Goal: Task Accomplishment & Management: Complete application form

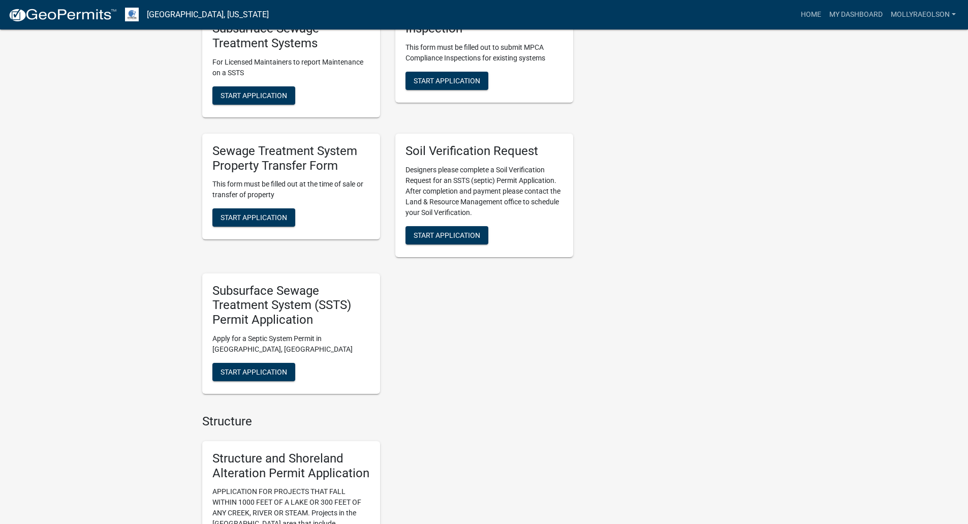
scroll to position [508, 0]
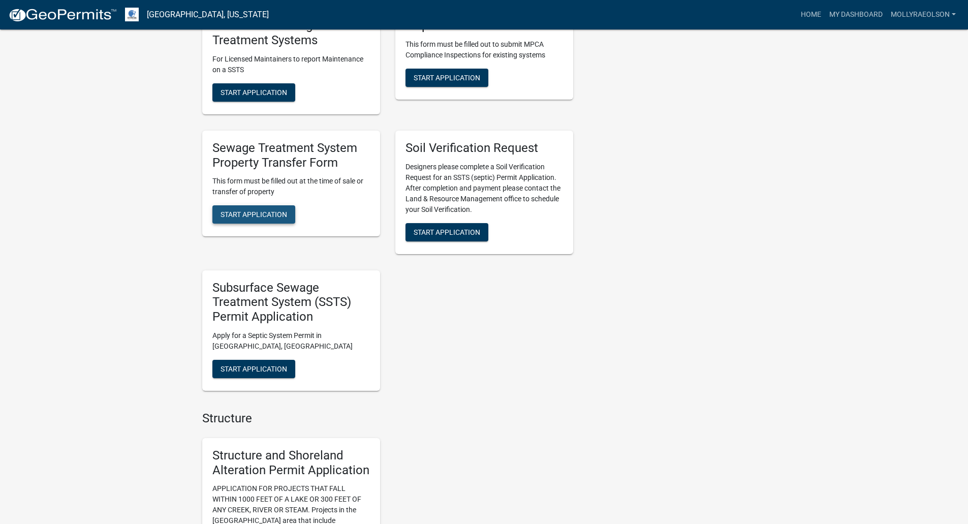
click at [267, 215] on span "Start Application" at bounding box center [253, 214] width 67 height 8
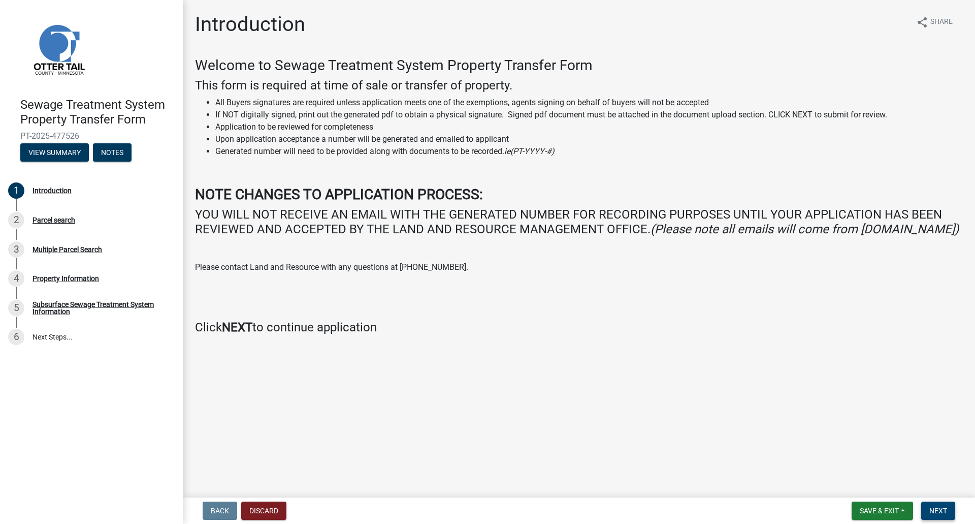
click at [939, 509] on span "Next" at bounding box center [939, 511] width 18 height 8
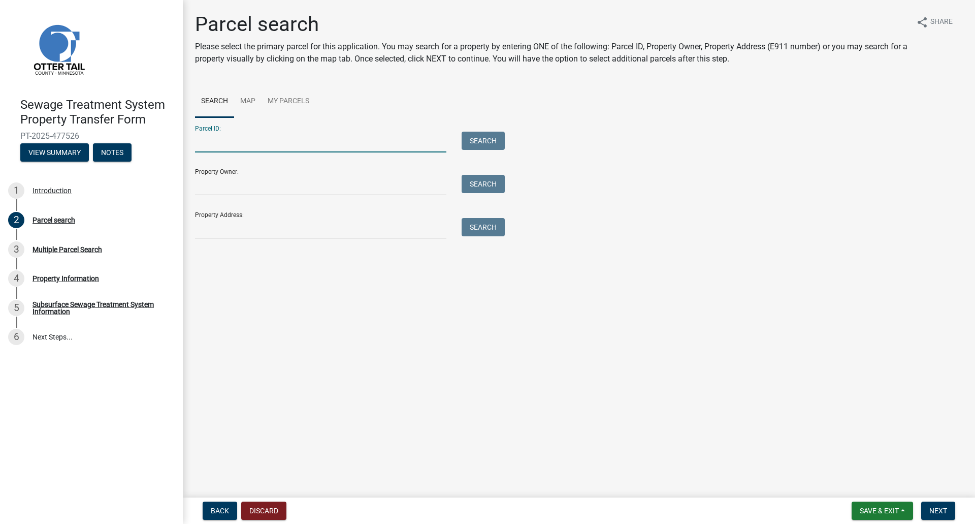
click at [246, 144] on input "Parcel ID:" at bounding box center [320, 142] width 251 height 21
type input "37-000-02-0008-000"
click at [482, 135] on button "Search" at bounding box center [483, 141] width 43 height 18
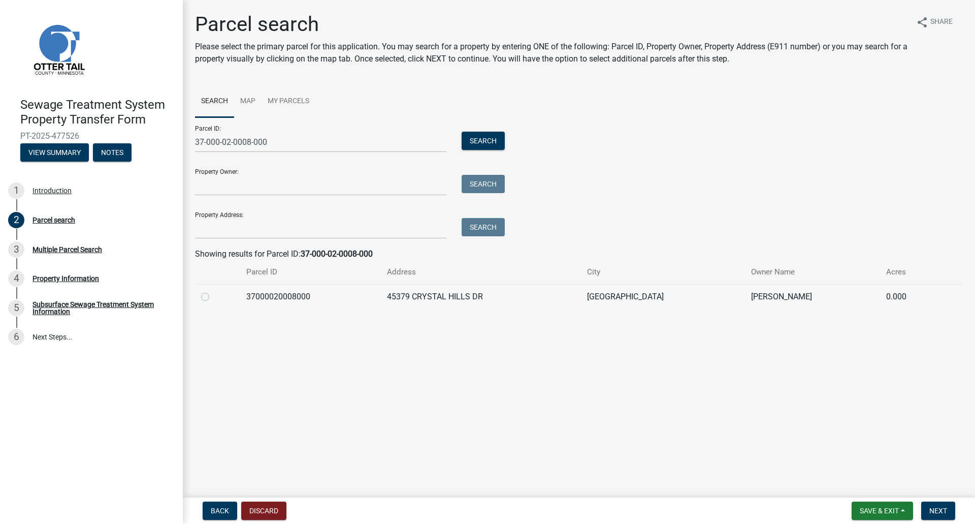
click at [213, 291] on label at bounding box center [213, 291] width 0 height 0
click at [213, 297] on input "radio" at bounding box center [216, 294] width 7 height 7
radio input "true"
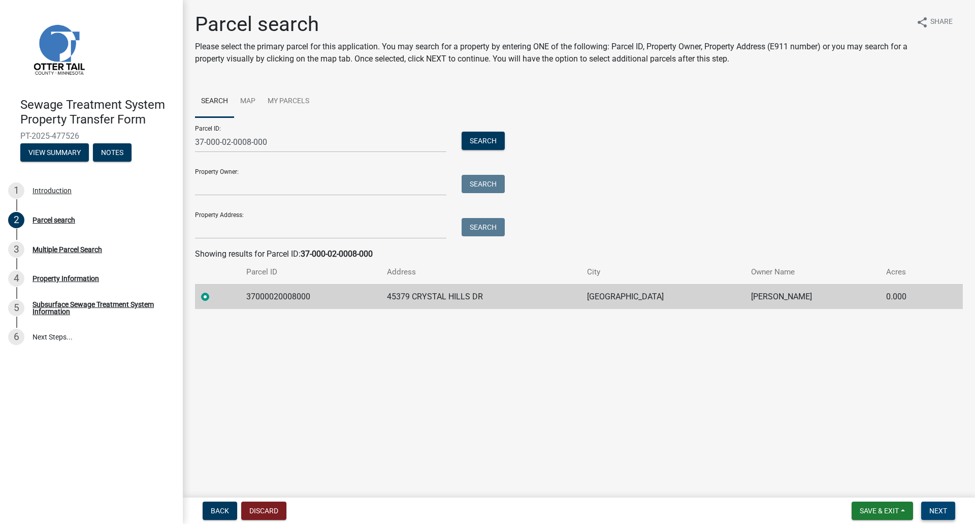
click at [947, 508] on span "Next" at bounding box center [939, 511] width 18 height 8
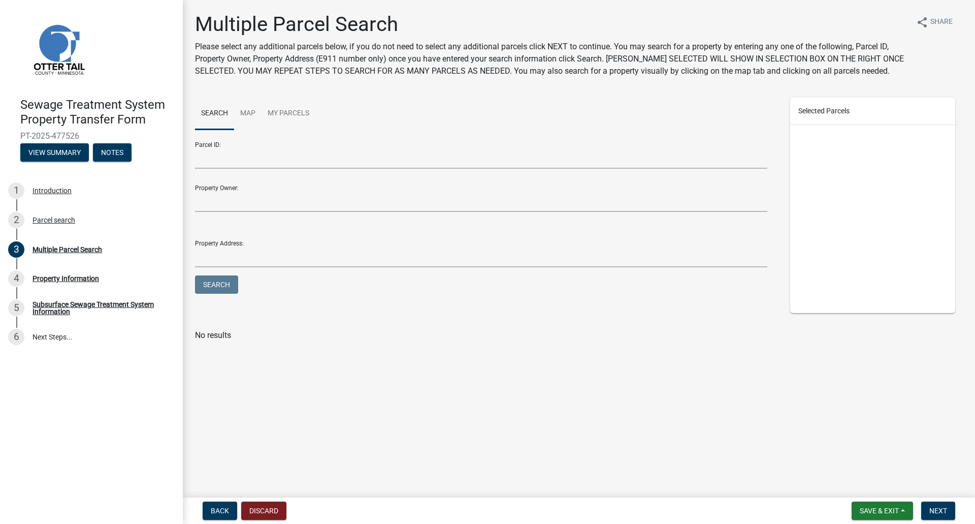
click at [865, 169] on div at bounding box center [874, 219] width 166 height 188
click at [945, 512] on span "Next" at bounding box center [939, 511] width 18 height 8
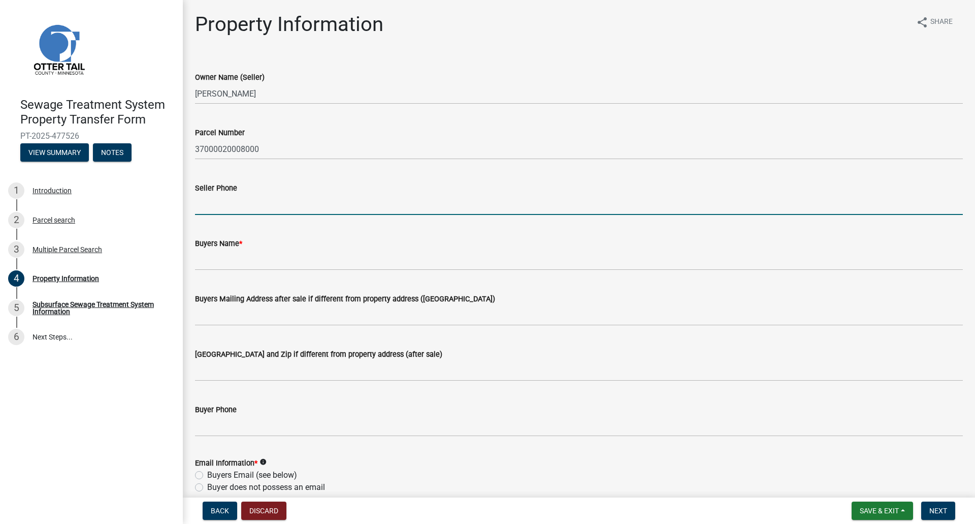
drag, startPoint x: 229, startPoint y: 202, endPoint x: 215, endPoint y: 208, distance: 15.0
click at [229, 202] on input "Seller Phone" at bounding box center [579, 204] width 768 height 21
click at [232, 204] on input "Seller Phone" at bounding box center [579, 204] width 768 height 21
drag, startPoint x: 243, startPoint y: 208, endPoint x: 152, endPoint y: 207, distance: 91.5
click at [152, 207] on div "Sewage Treatment System Property Transfer Form PT-2025-477526 View Summary Note…" at bounding box center [487, 262] width 975 height 524
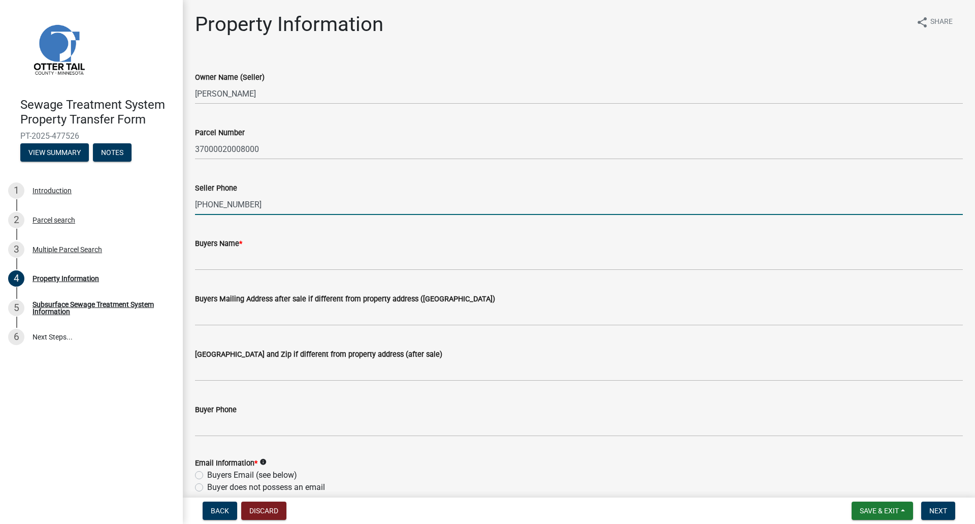
type input "[PHONE_NUMBER]"
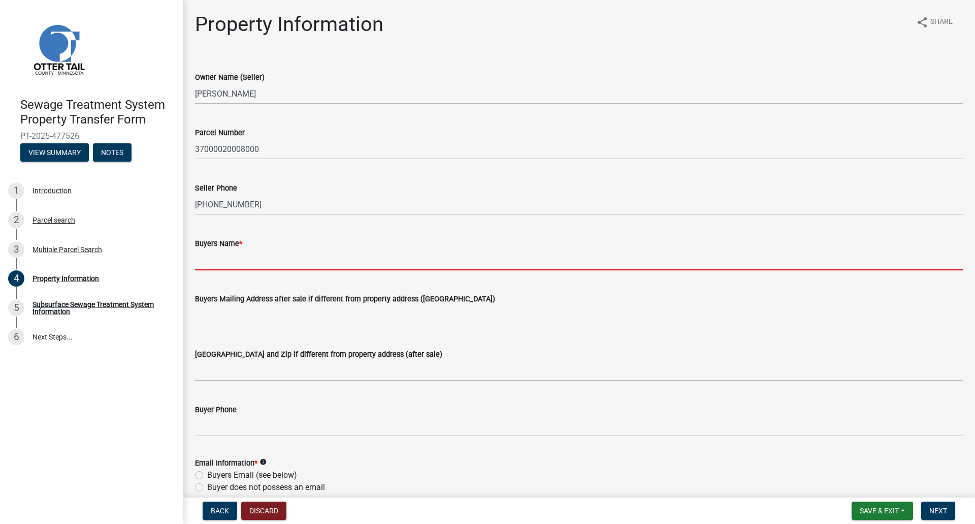
click at [208, 260] on input "Buyers Name *" at bounding box center [579, 259] width 768 height 21
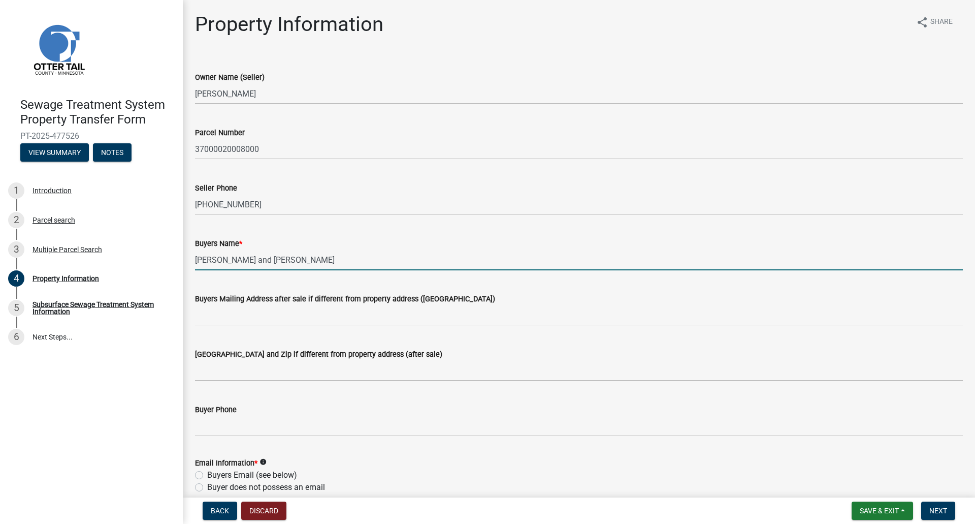
click at [330, 263] on input "[PERSON_NAME] and [PERSON_NAME]" at bounding box center [579, 259] width 768 height 21
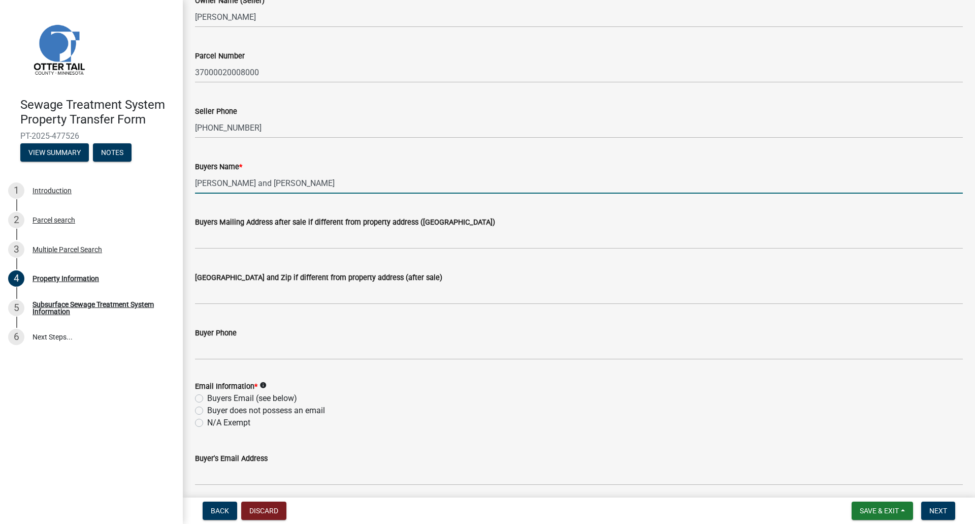
scroll to position [102, 0]
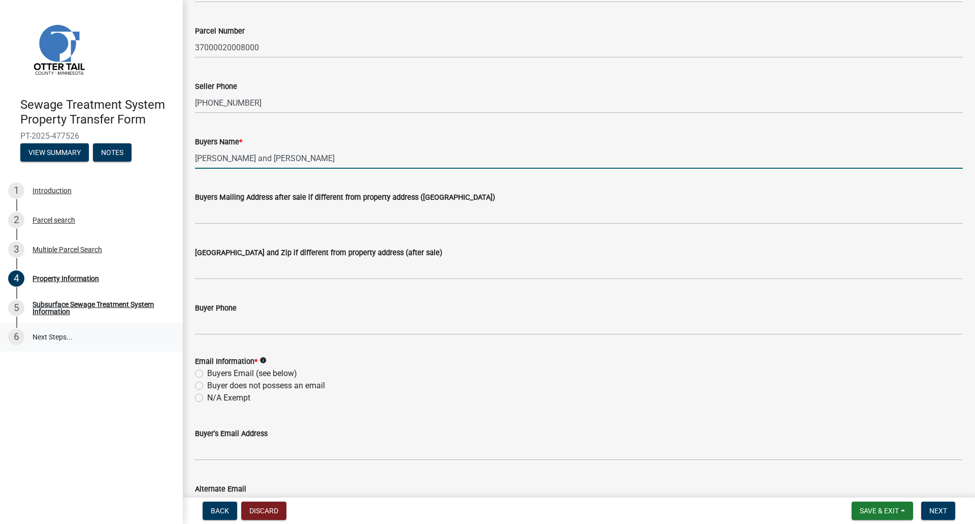
type input "[PERSON_NAME] and [PERSON_NAME]"
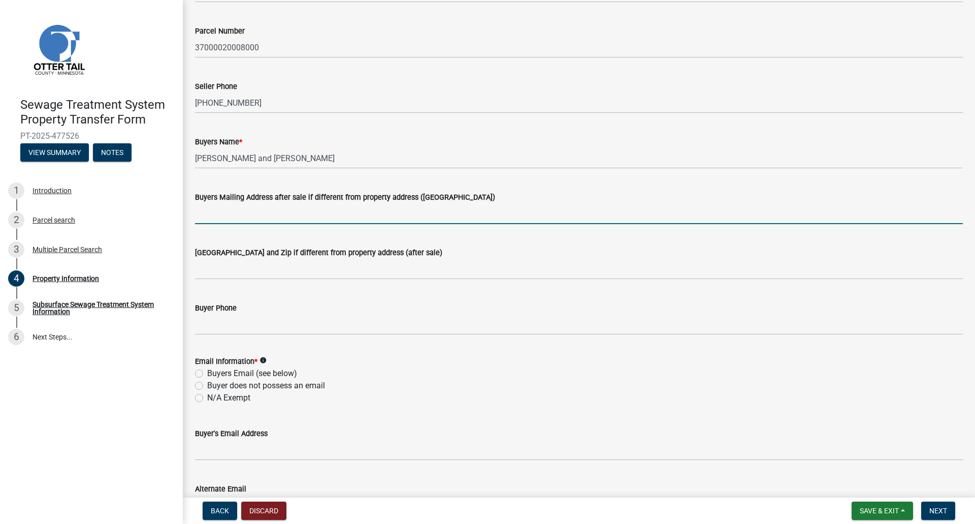
click at [237, 217] on input "Buyers Mailing Address after sale if different from property address ([GEOGRAPH…" at bounding box center [579, 213] width 768 height 21
type input "[STREET_ADDRESS][PERSON_NAME]"
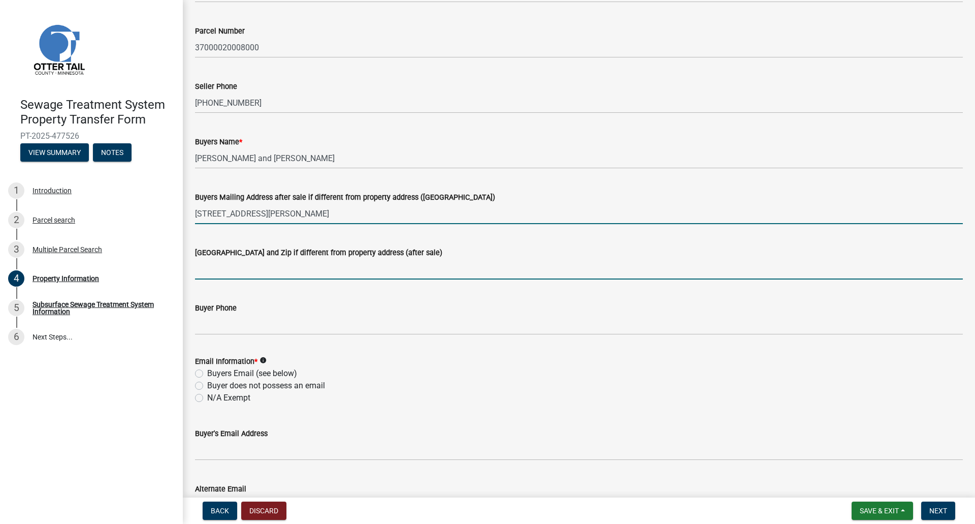
click at [244, 268] on input "[GEOGRAPHIC_DATA] and Zip if different from property address (after sale)" at bounding box center [579, 269] width 768 height 21
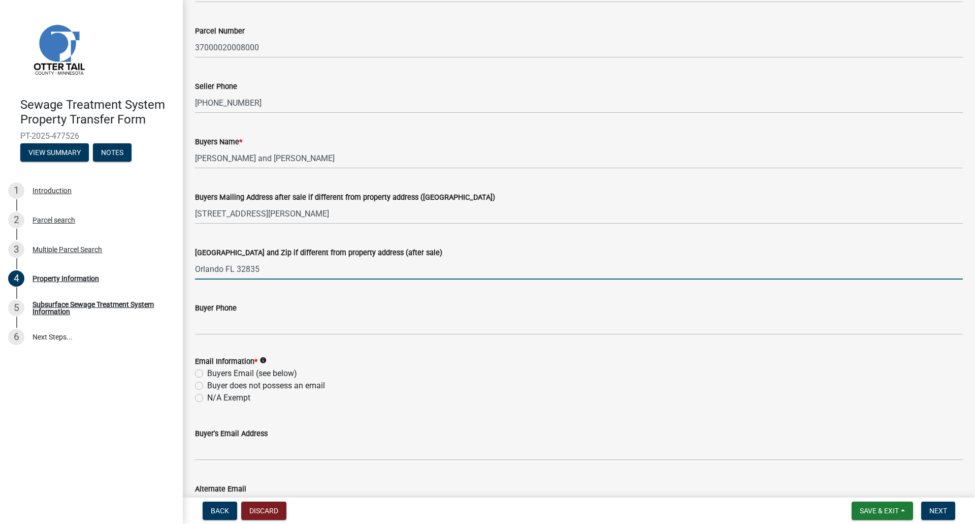
type input "Orlando FL 32835"
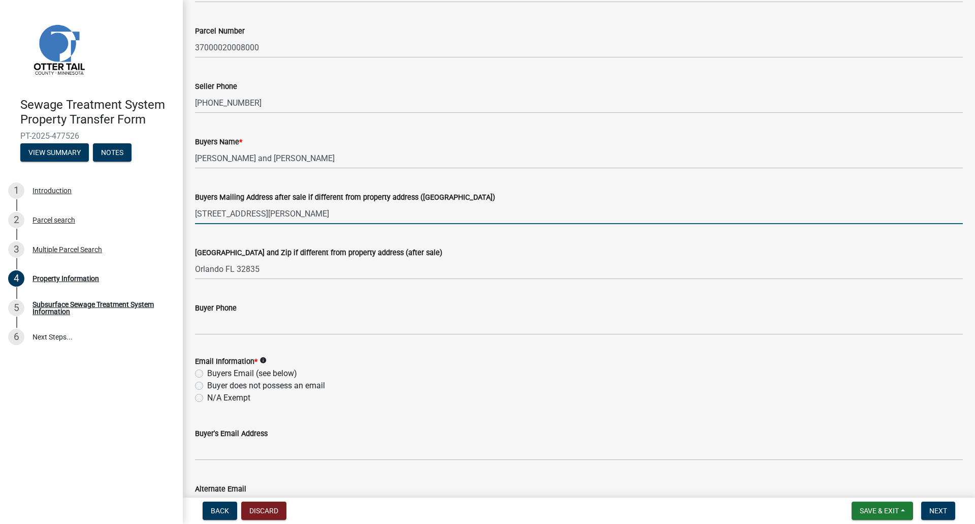
drag, startPoint x: 347, startPoint y: 219, endPoint x: 270, endPoint y: 221, distance: 76.7
click at [270, 221] on input "[STREET_ADDRESS][PERSON_NAME]" at bounding box center [579, 213] width 768 height 21
type input "[STREET_ADDRESS][PERSON_NAME]"
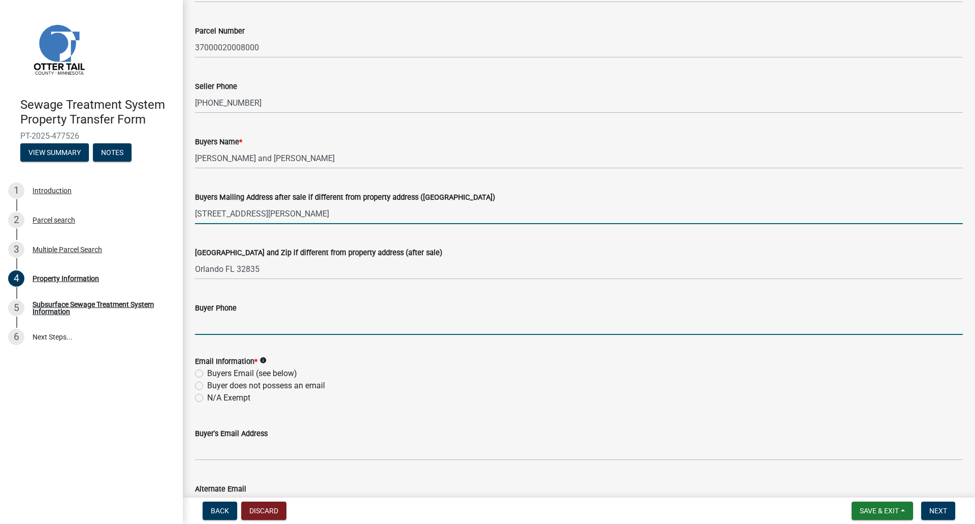
click at [214, 317] on input "Buyer Phone" at bounding box center [579, 324] width 768 height 21
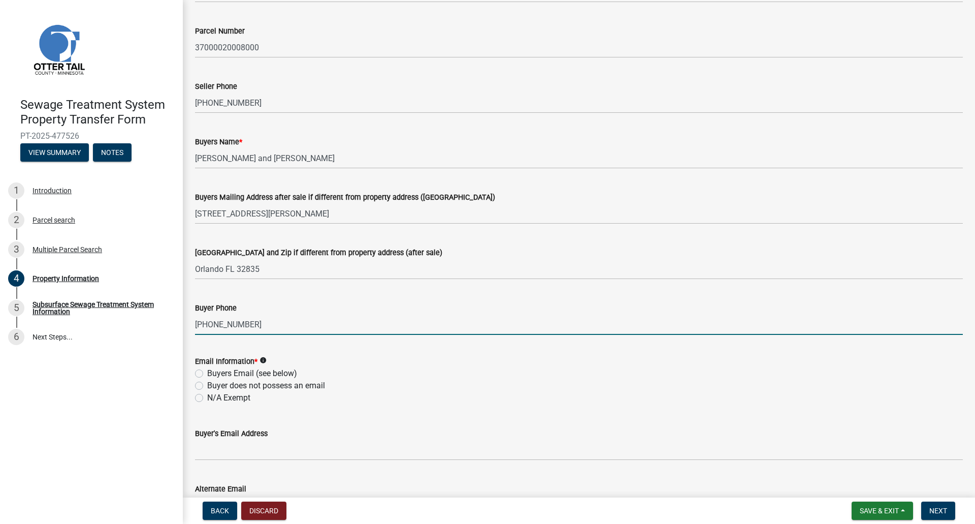
type input "[PHONE_NUMBER]"
click at [207, 397] on label "N/A Exempt" at bounding box center [228, 398] width 43 height 12
click at [207, 397] on input "N/A Exempt" at bounding box center [210, 395] width 7 height 7
radio input "true"
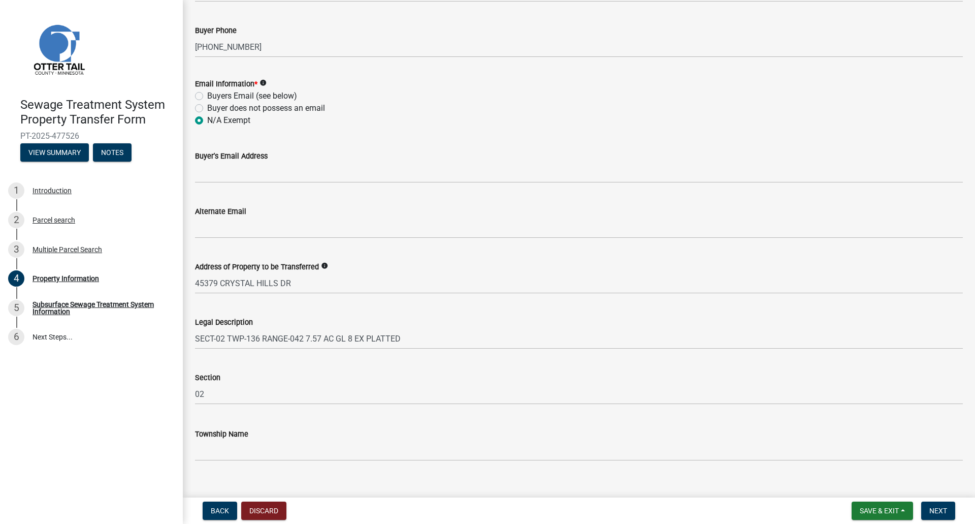
scroll to position [394, 0]
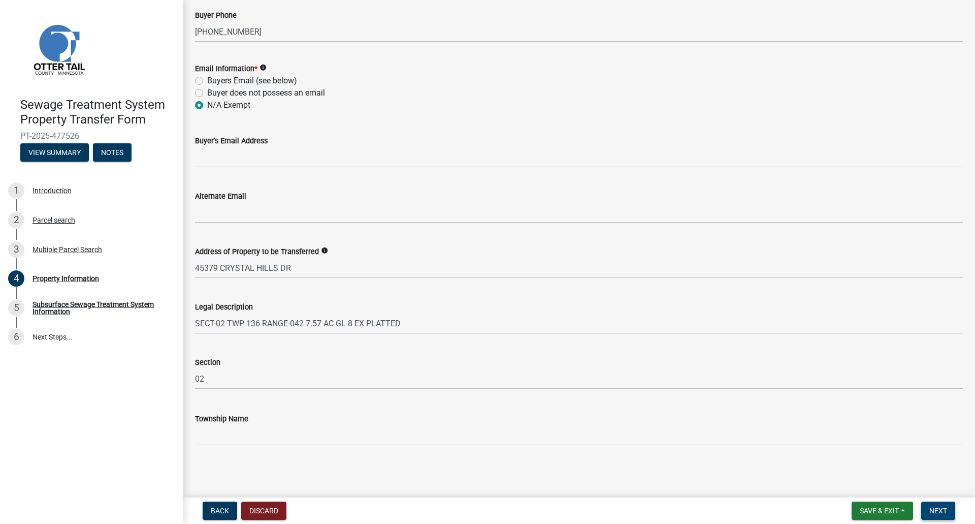
click at [941, 507] on span "Next" at bounding box center [939, 511] width 18 height 8
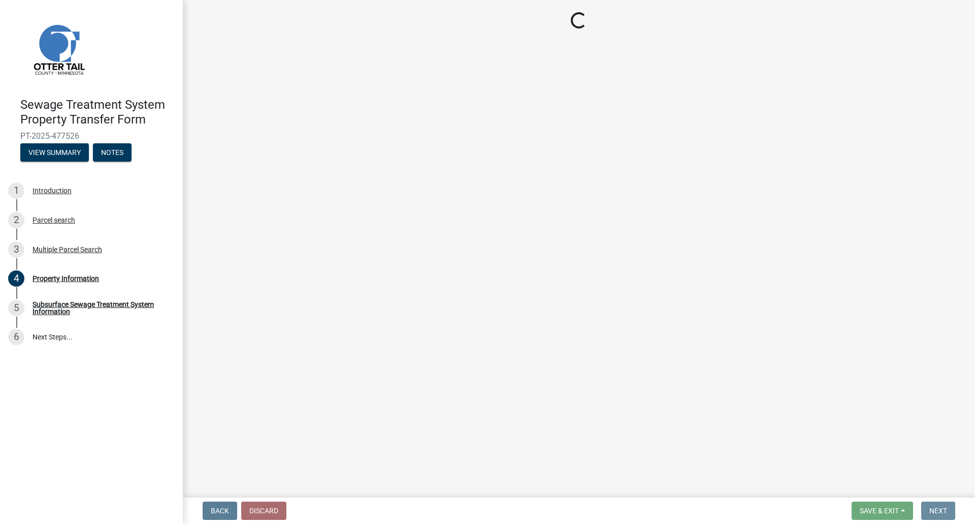
scroll to position [0, 0]
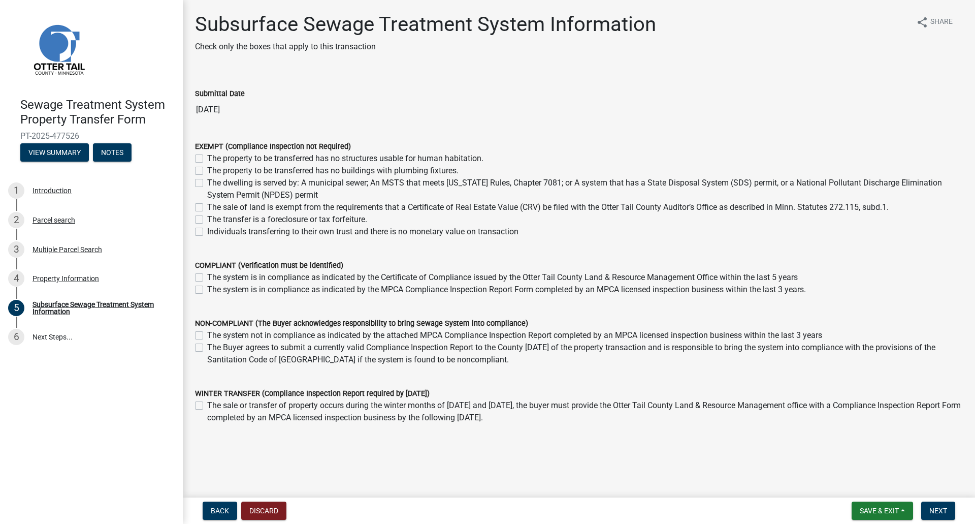
click at [207, 277] on label "The system is in compliance as indicated by the Certificate of Compliance issue…" at bounding box center [502, 277] width 591 height 12
click at [207, 277] on input "The system is in compliance as indicated by the Certificate of Compliance issue…" at bounding box center [210, 274] width 7 height 7
checkbox input "true"
checkbox input "false"
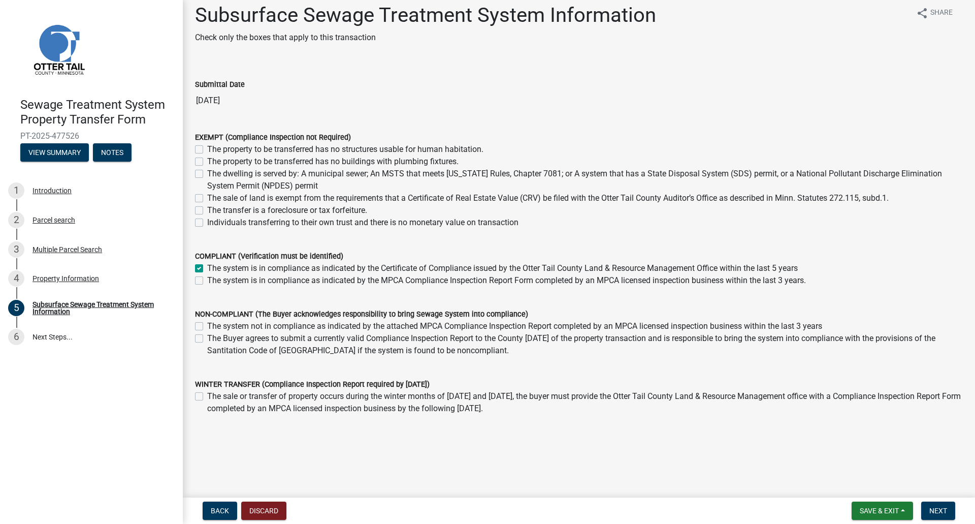
scroll to position [12, 0]
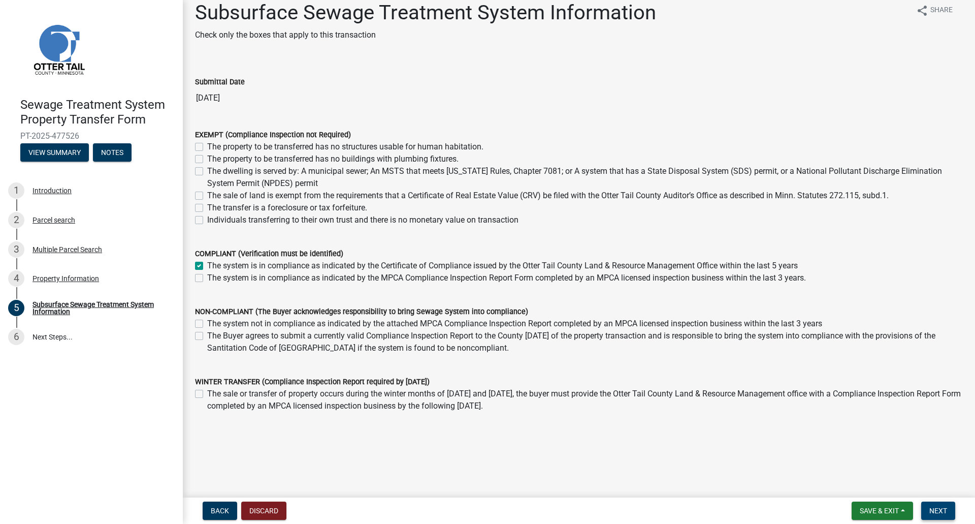
click at [944, 511] on span "Next" at bounding box center [939, 511] width 18 height 8
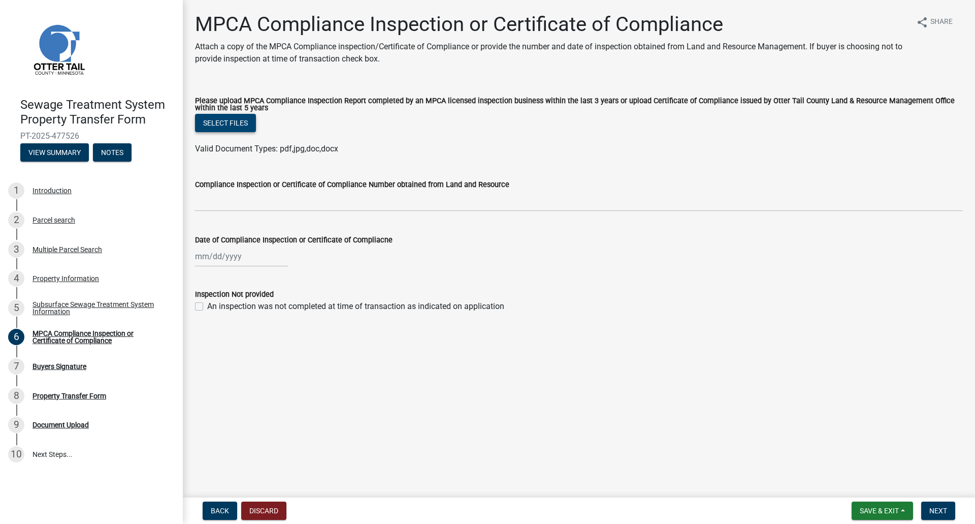
click at [239, 118] on button "Select files" at bounding box center [225, 123] width 61 height 18
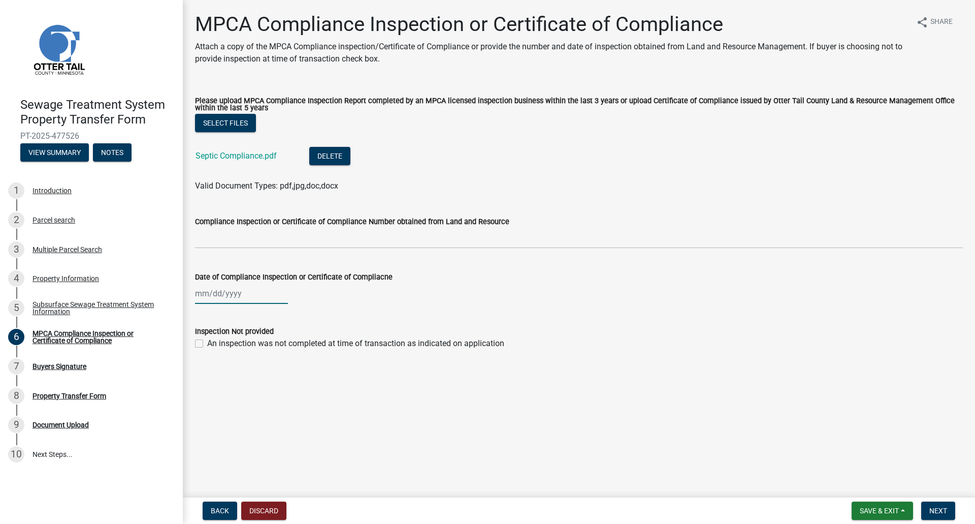
click at [196, 297] on div at bounding box center [241, 293] width 93 height 21
select select "9"
select select "2025"
click at [206, 295] on input "Date of Compliance Inspection or Certificate of Compliacne" at bounding box center [241, 293] width 93 height 21
click at [208, 315] on span "Previous month" at bounding box center [206, 315] width 8 height 8
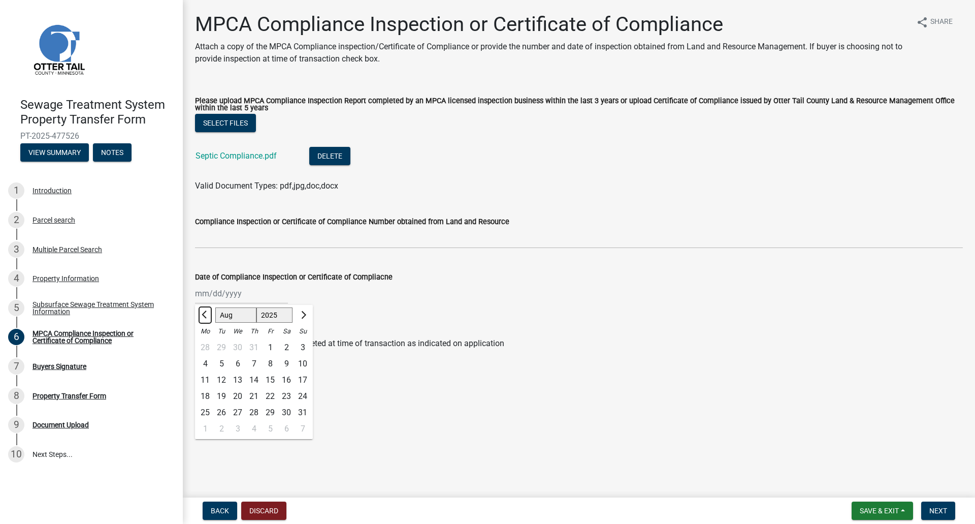
click at [208, 315] on span "Previous month" at bounding box center [206, 315] width 8 height 8
select select "5"
click at [254, 411] on div "29" at bounding box center [254, 412] width 16 height 16
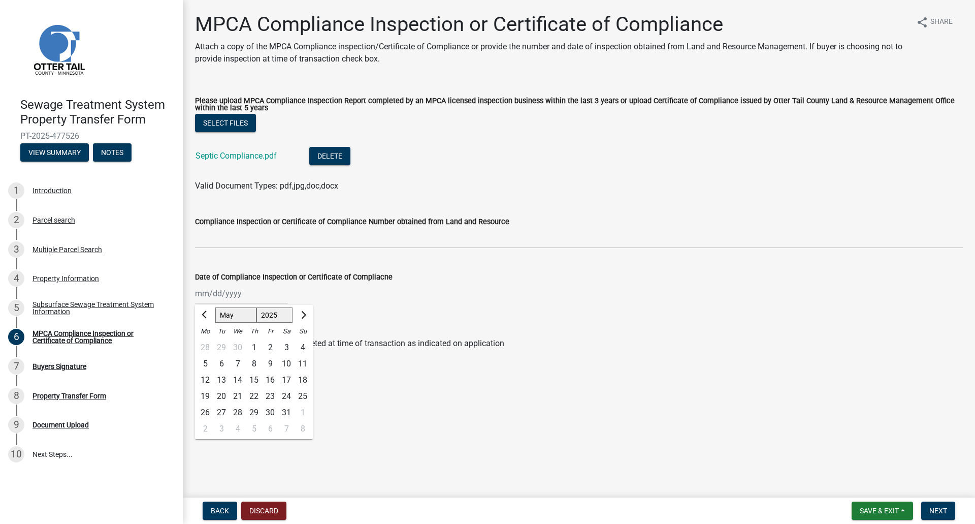
type input "[DATE]"
click at [940, 512] on span "Next" at bounding box center [939, 511] width 18 height 8
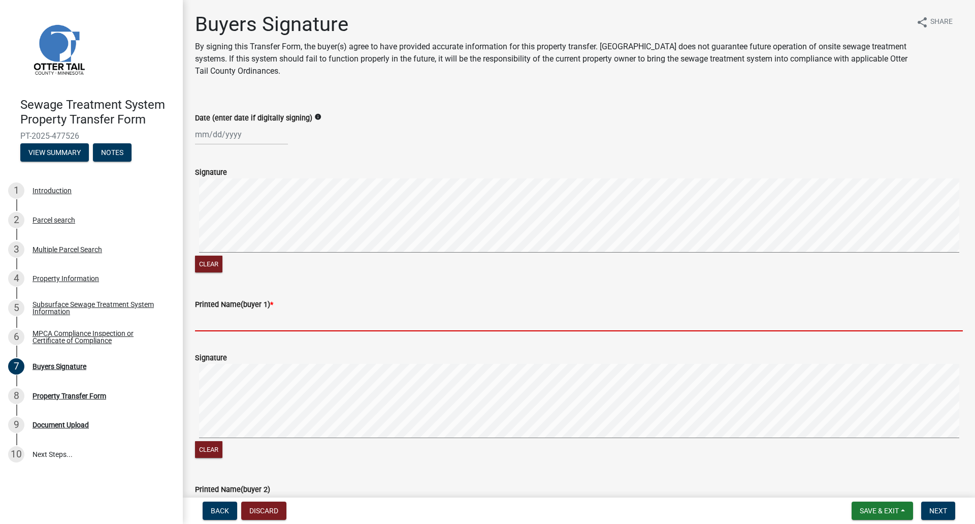
click at [207, 322] on input "Printed Name(buyer 1) *" at bounding box center [579, 320] width 768 height 21
click at [234, 319] on input "Printed Name(buyer 1) *" at bounding box center [579, 320] width 768 height 21
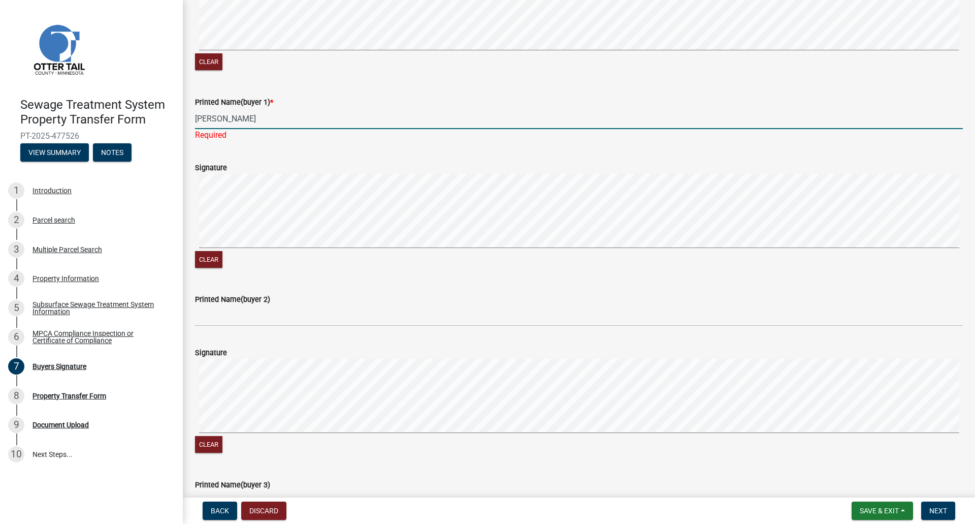
scroll to position [203, 0]
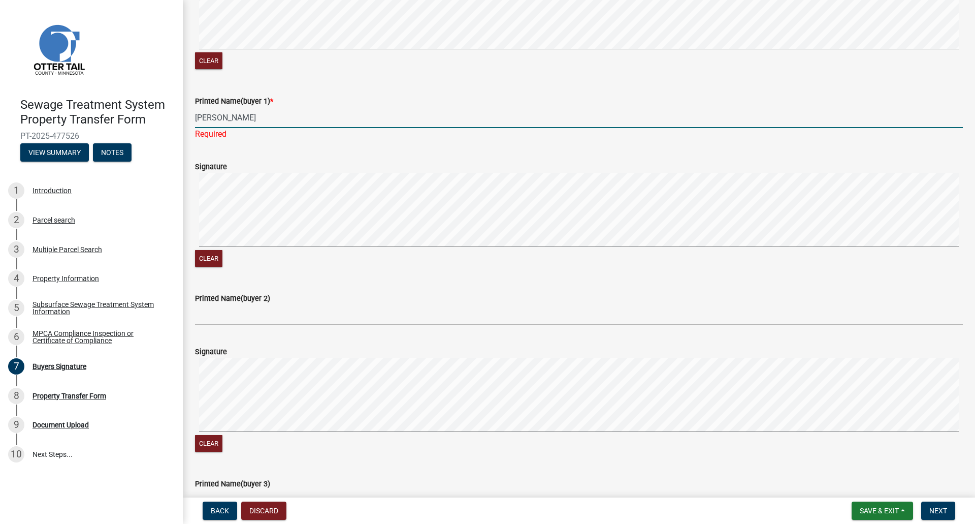
type input "[PERSON_NAME]"
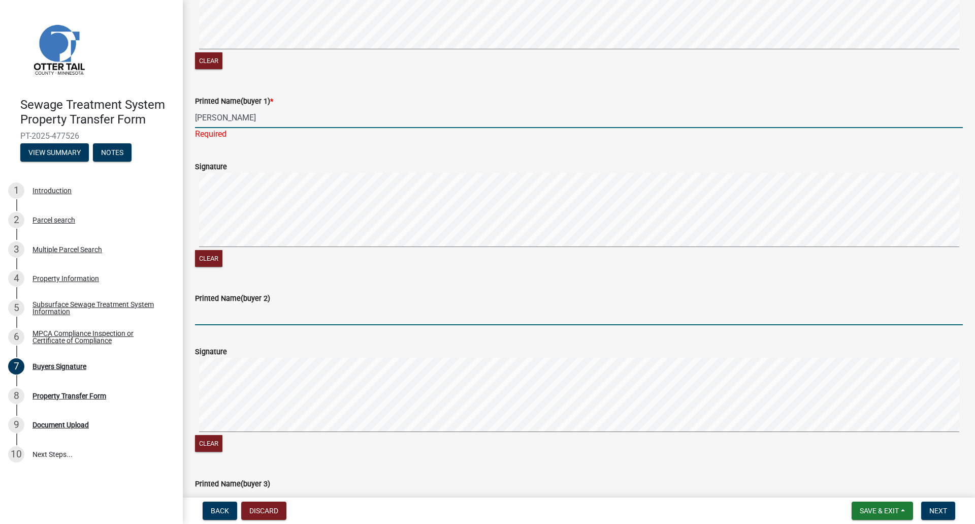
click at [219, 321] on wm-data-entity-input "Printed Name(buyer 2)" at bounding box center [579, 305] width 768 height 55
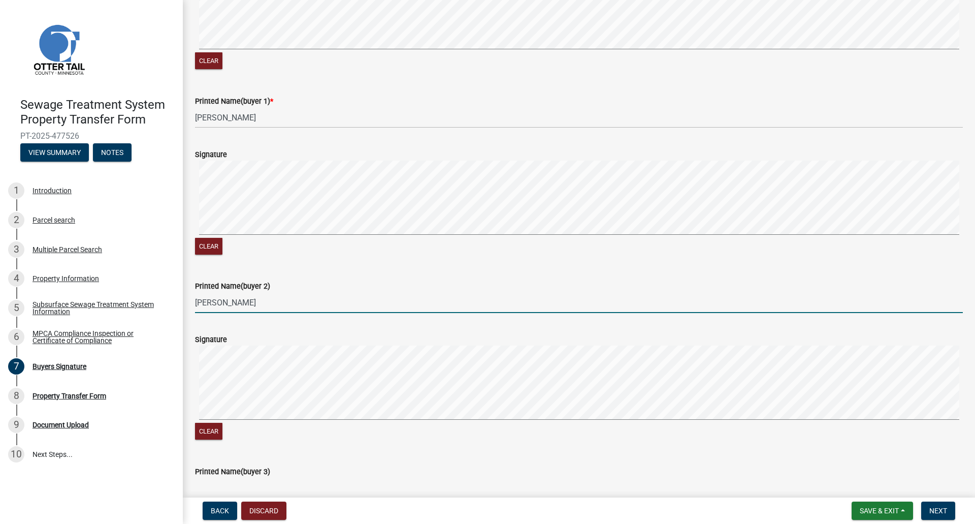
click at [247, 302] on input "[PERSON_NAME]" at bounding box center [579, 302] width 768 height 21
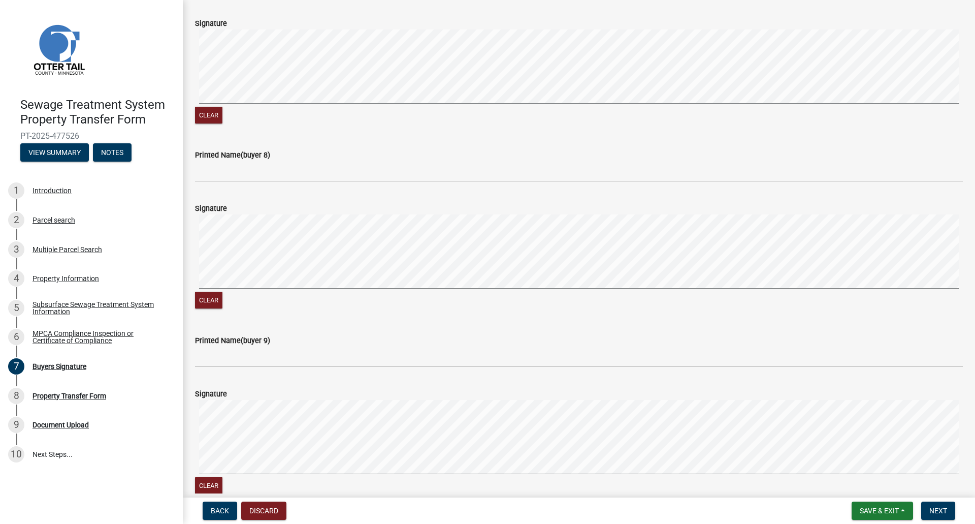
scroll to position [1552, 0]
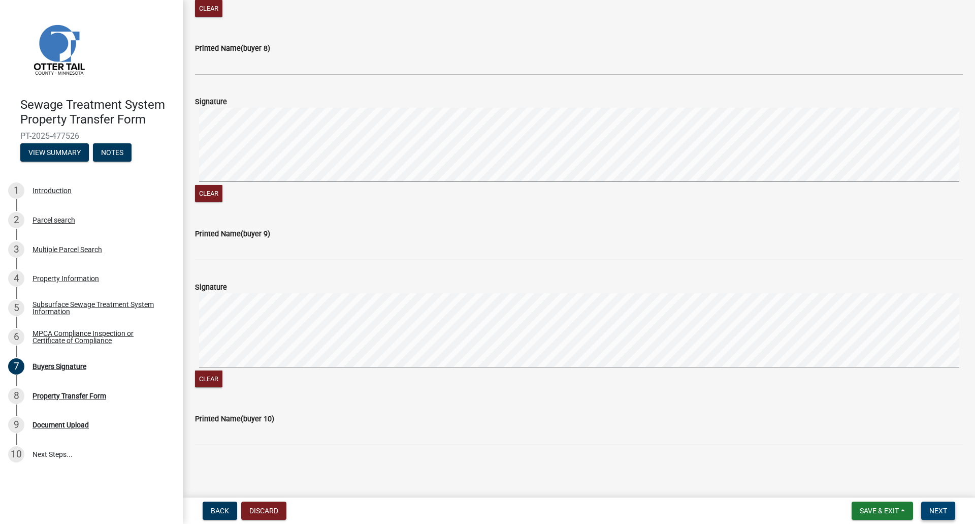
type input "[PERSON_NAME]"
click at [932, 510] on span "Next" at bounding box center [939, 511] width 18 height 8
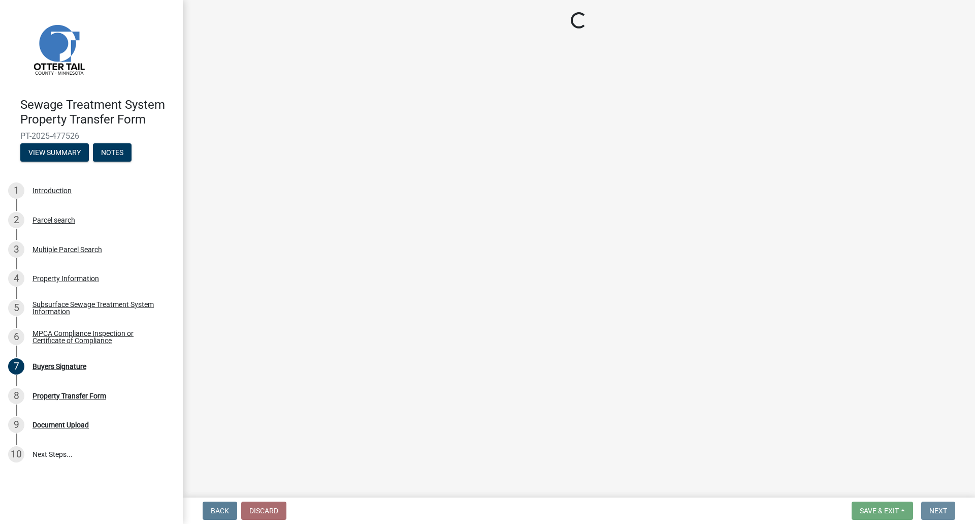
scroll to position [0, 0]
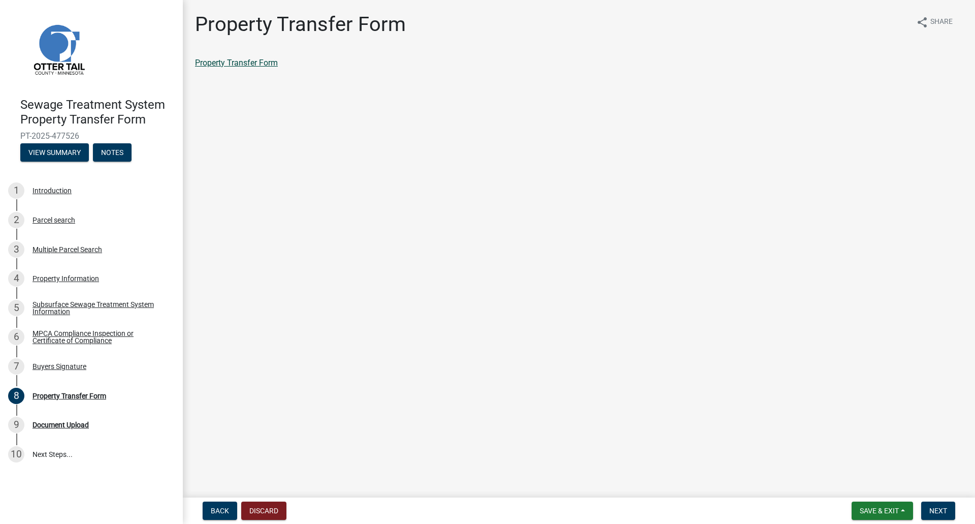
click at [246, 64] on link "Property Transfer Form" at bounding box center [236, 63] width 83 height 10
